Goal: Task Accomplishment & Management: Manage account settings

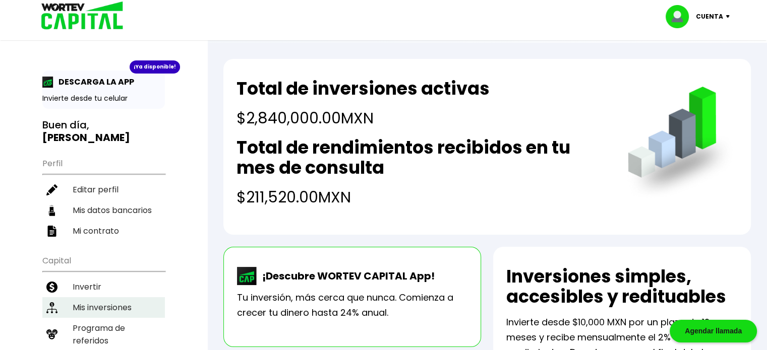
click at [109, 298] on li "Mis inversiones" at bounding box center [103, 308] width 123 height 21
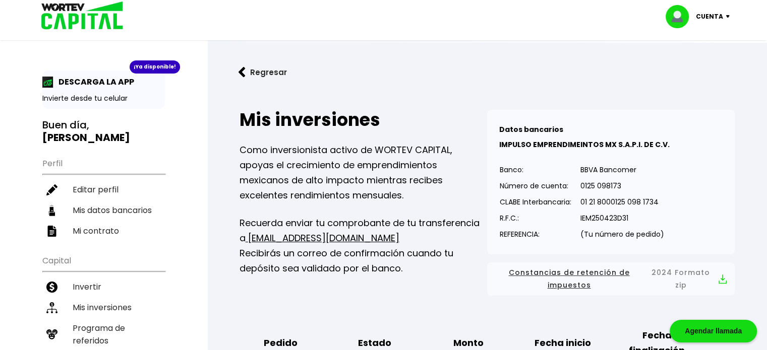
click at [728, 14] on div "Cuenta" at bounding box center [701, 16] width 71 height 23
click at [687, 66] on li "Cerrar sesión" at bounding box center [699, 67] width 81 height 21
